Goal: Transaction & Acquisition: Purchase product/service

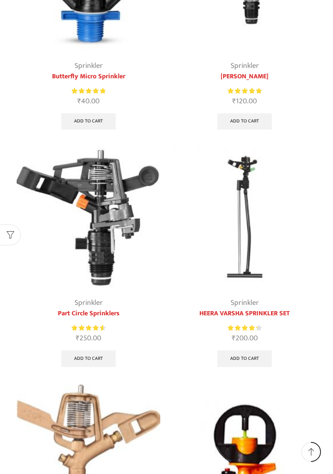
scroll to position [198, 0]
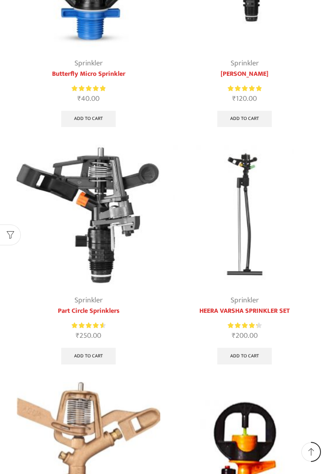
click at [254, 286] on img at bounding box center [245, 216] width 144 height 144
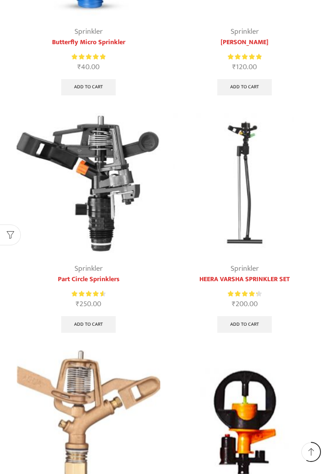
scroll to position [238, 0]
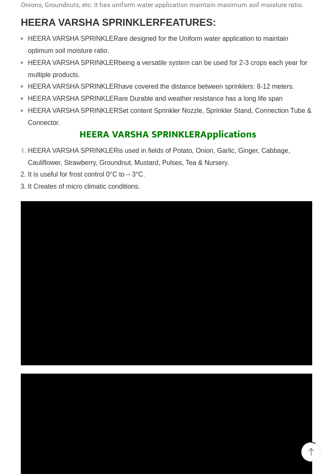
scroll to position [653, 0]
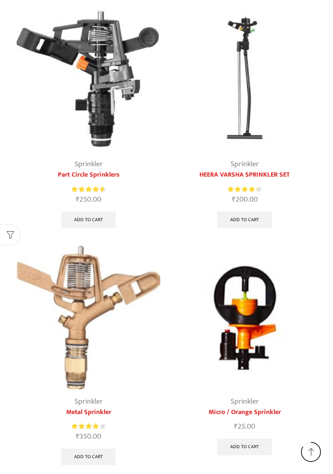
scroll to position [335, 0]
